Goal: Information Seeking & Learning: Check status

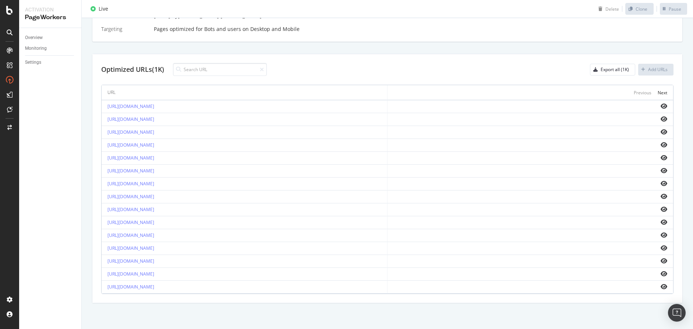
scroll to position [222, 0]
click at [663, 106] on icon "eye" at bounding box center [664, 106] width 7 height 6
